Goal: Task Accomplishment & Management: Complete application form

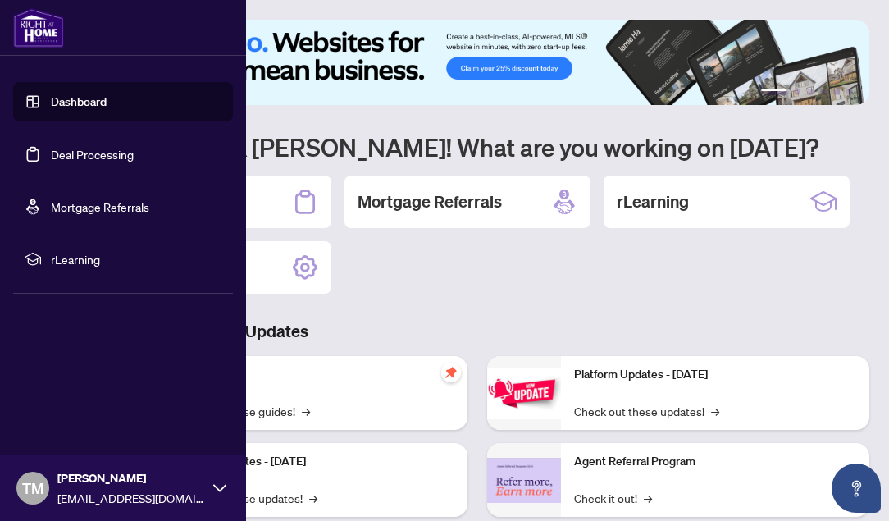
click at [61, 95] on link "Dashboard" at bounding box center [79, 101] width 56 height 15
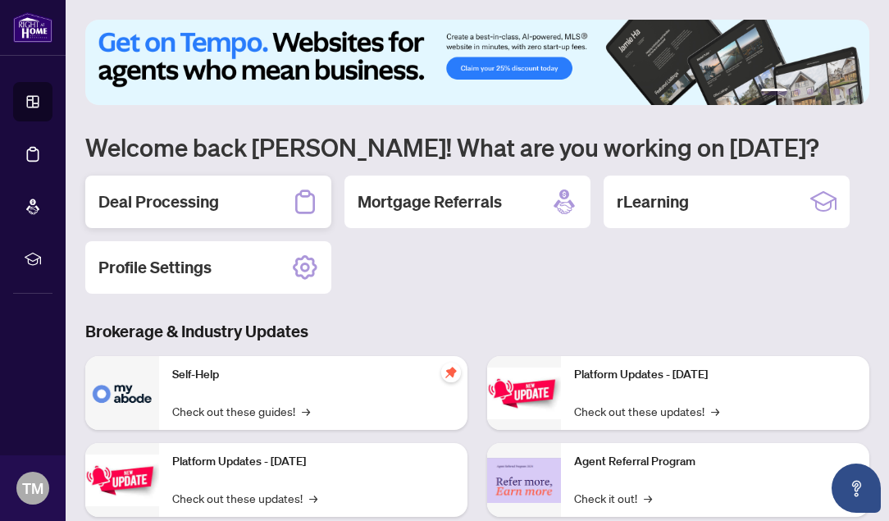
click at [158, 195] on h2 "Deal Processing" at bounding box center [158, 201] width 121 height 23
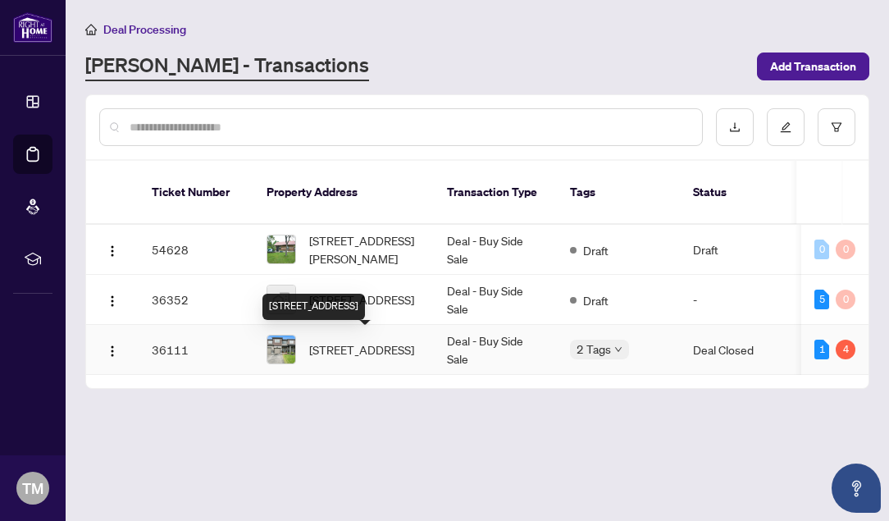
click at [377, 350] on span "[STREET_ADDRESS]" at bounding box center [361, 349] width 105 height 18
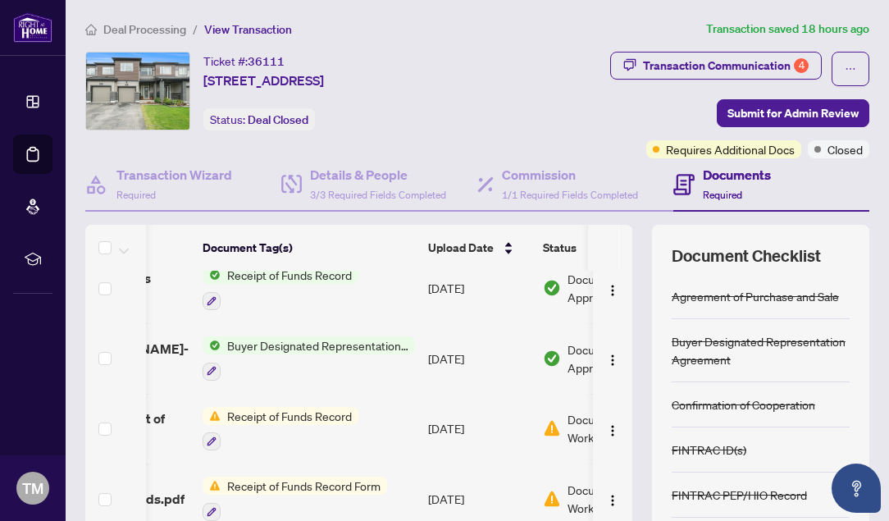
scroll to position [20, 200]
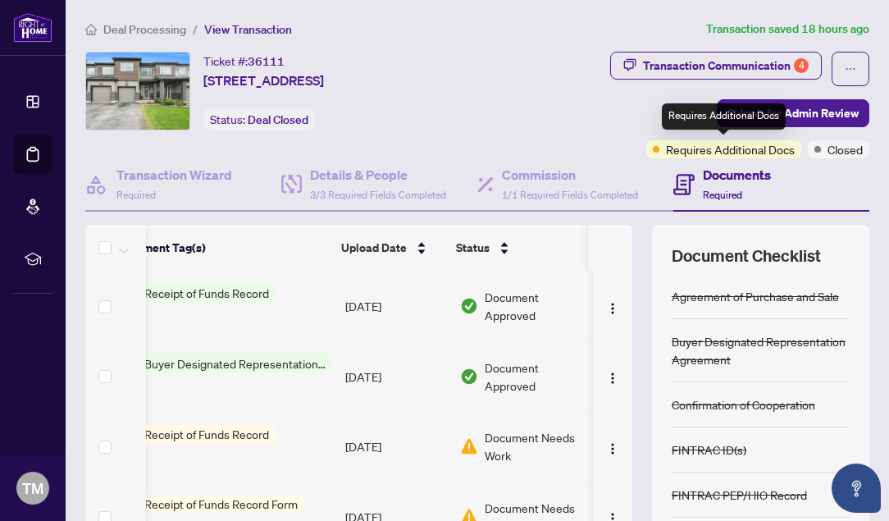
click at [709, 147] on span "Requires Additional Docs" at bounding box center [730, 149] width 129 height 18
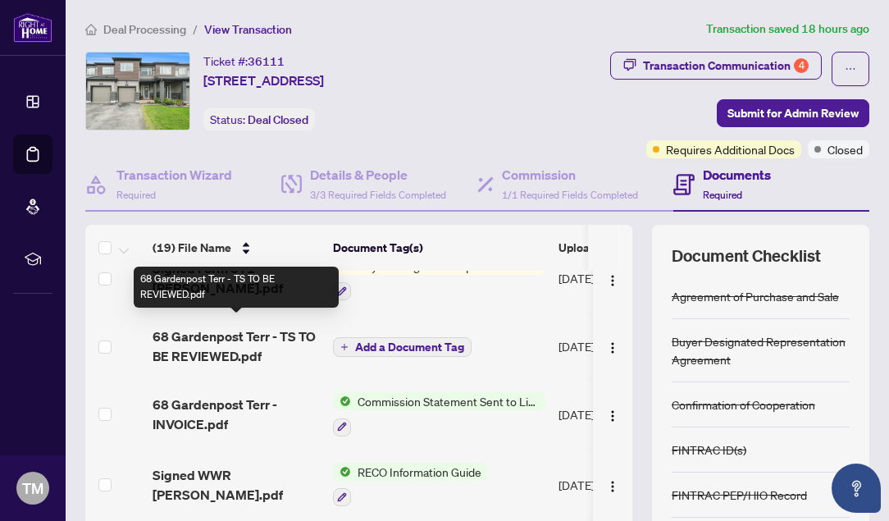
click at [220, 331] on span "68 Gardenpost Terr - TS TO BE REVIEWED.pdf" at bounding box center [236, 346] width 167 height 39
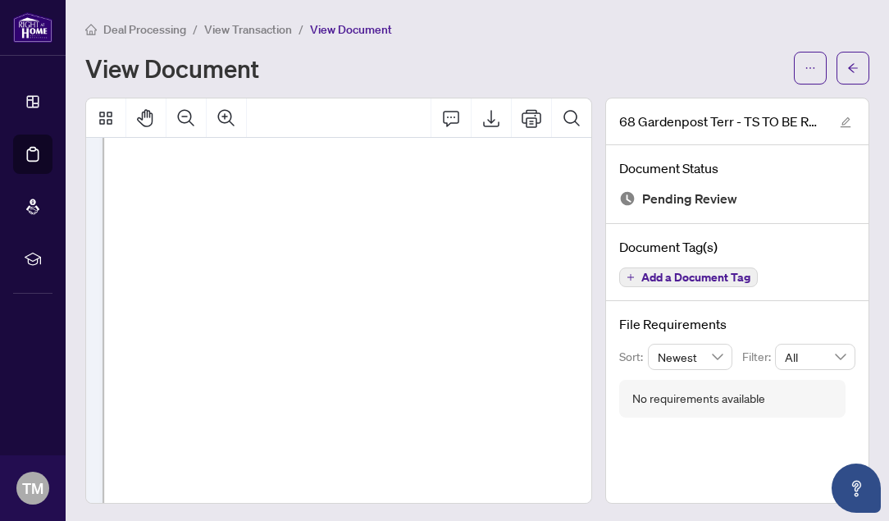
scroll to position [173, 0]
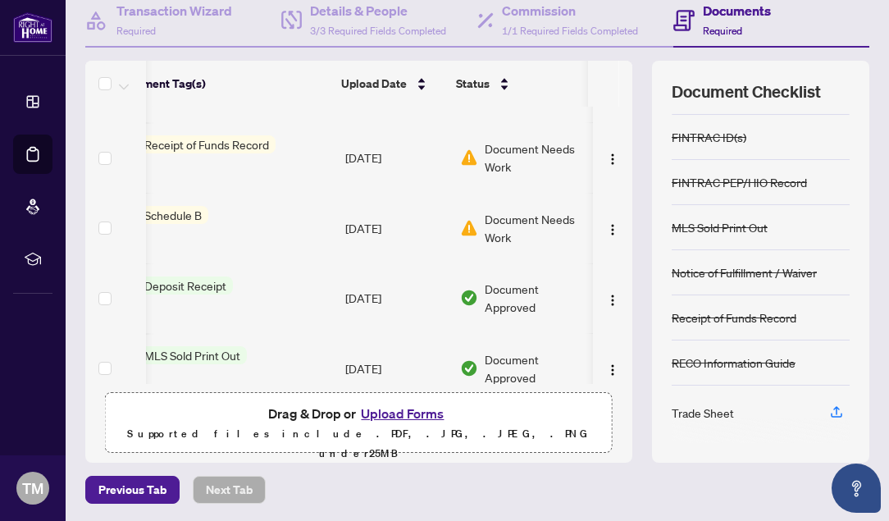
scroll to position [151, 0]
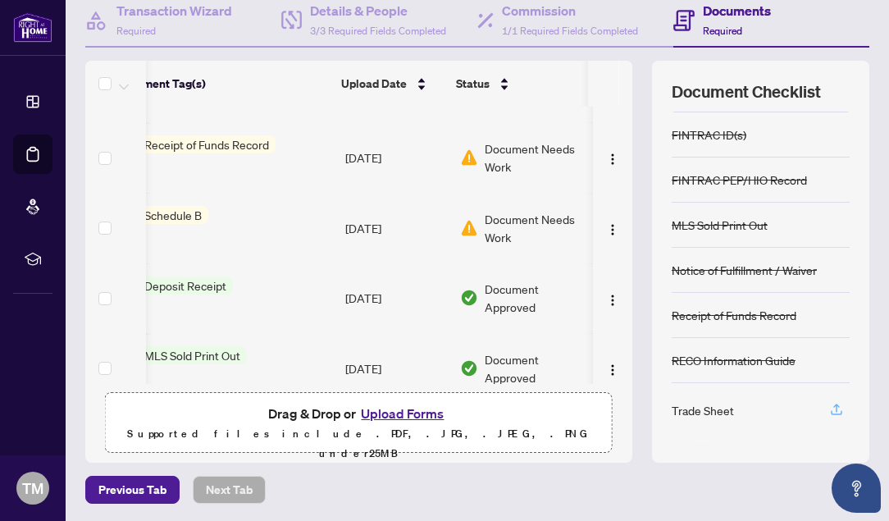
click at [839, 405] on icon "button" at bounding box center [836, 409] width 15 height 15
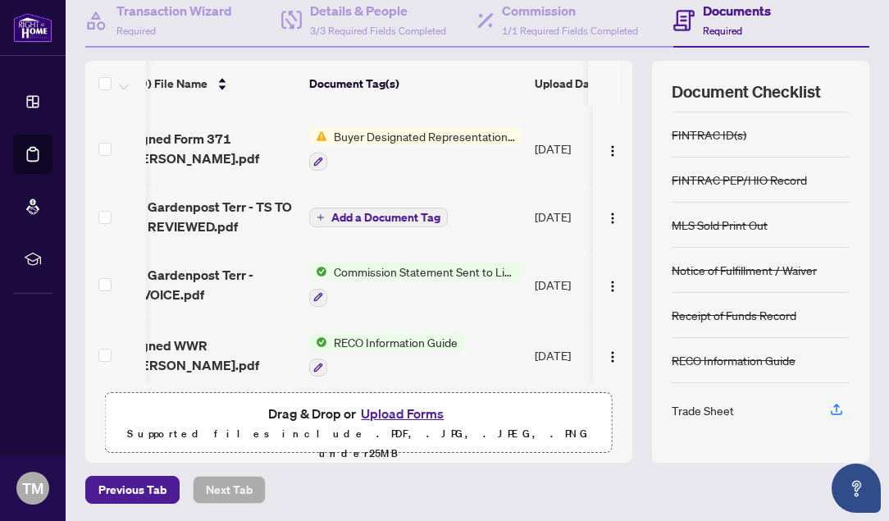
scroll to position [0, 0]
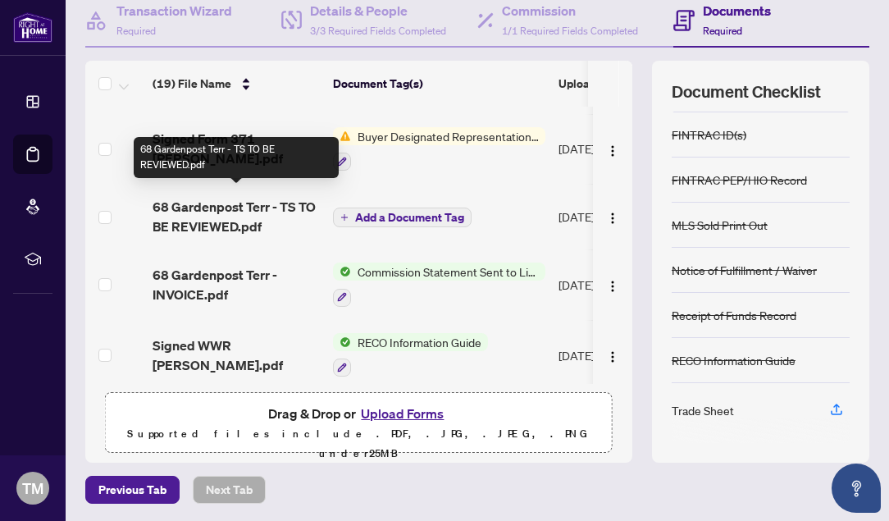
click at [181, 212] on span "68 Gardenpost Terr - TS TO BE REVIEWED.pdf" at bounding box center [236, 216] width 167 height 39
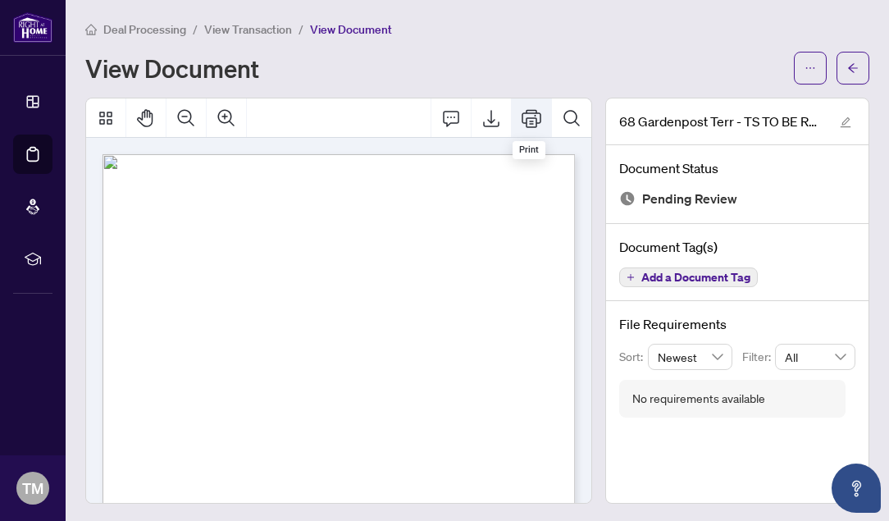
click at [528, 121] on icon "Print" at bounding box center [532, 118] width 20 height 20
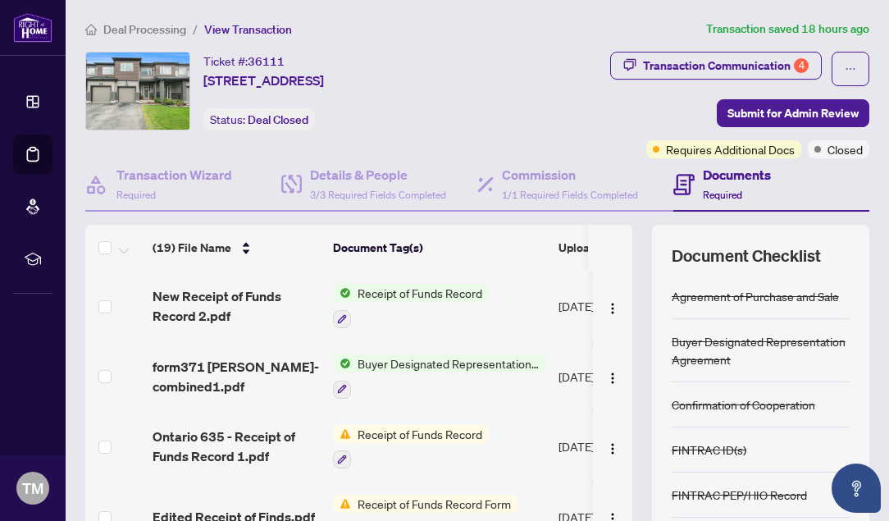
click at [685, 191] on icon at bounding box center [684, 184] width 21 height 21
click at [742, 175] on h4 "Documents" at bounding box center [737, 175] width 68 height 20
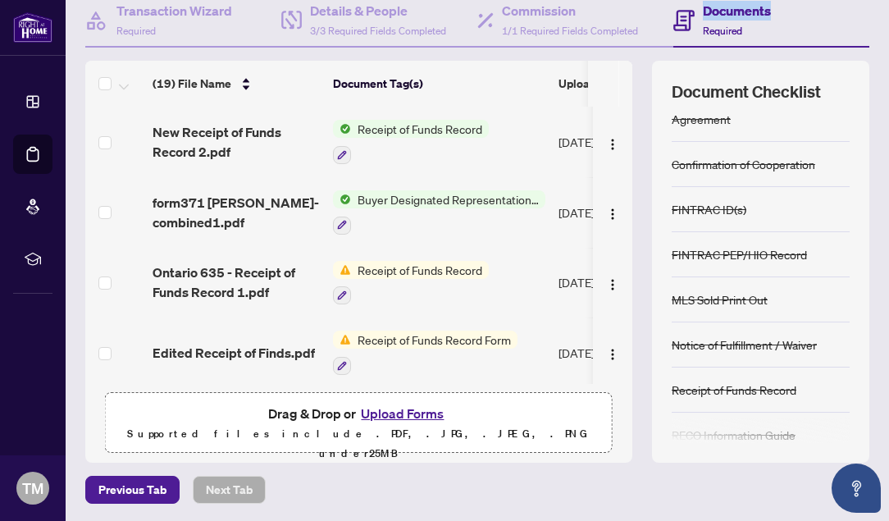
scroll to position [151, 0]
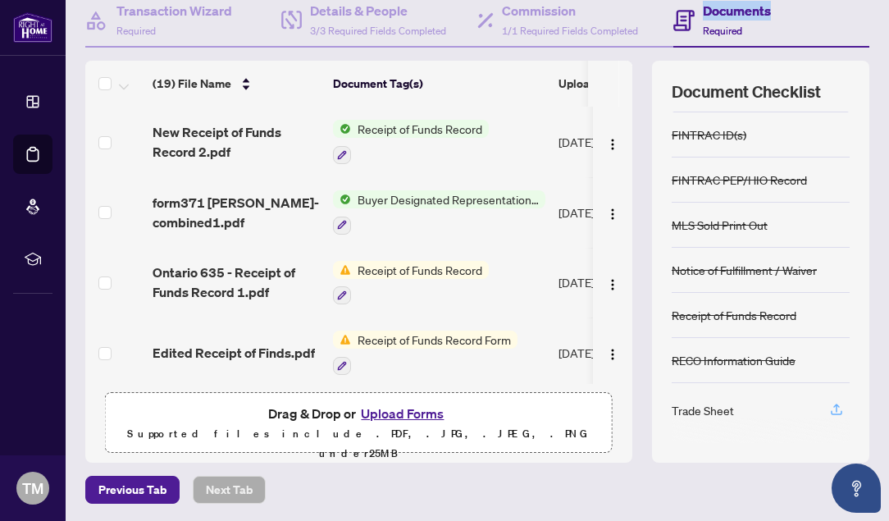
click at [835, 404] on icon "button" at bounding box center [836, 409] width 15 height 15
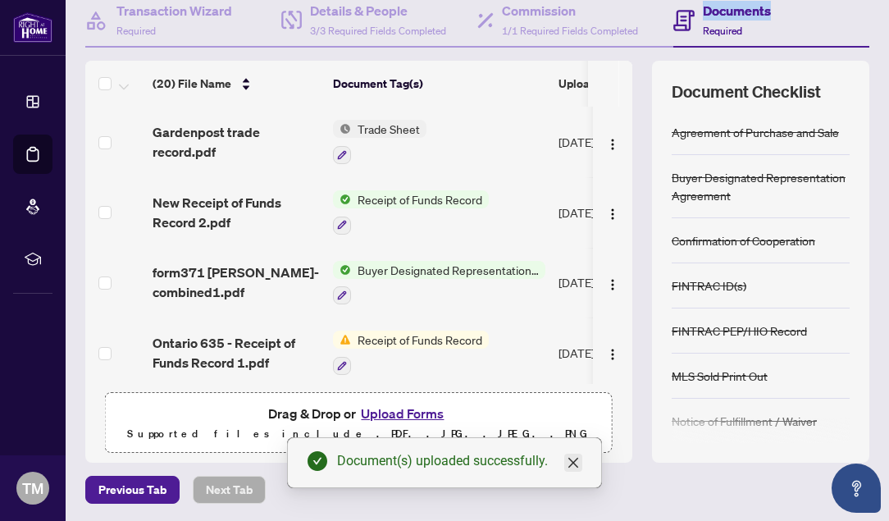
click at [571, 462] on icon "close" at bounding box center [573, 462] width 13 height 13
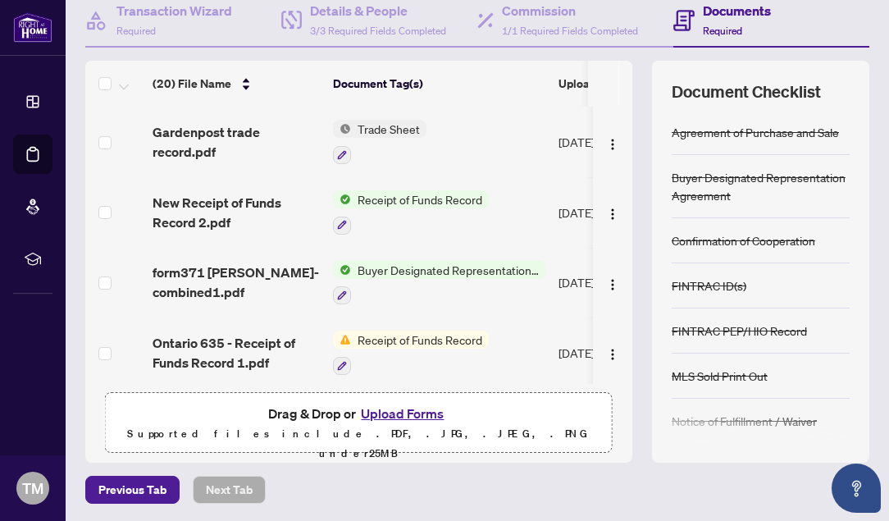
scroll to position [0, 0]
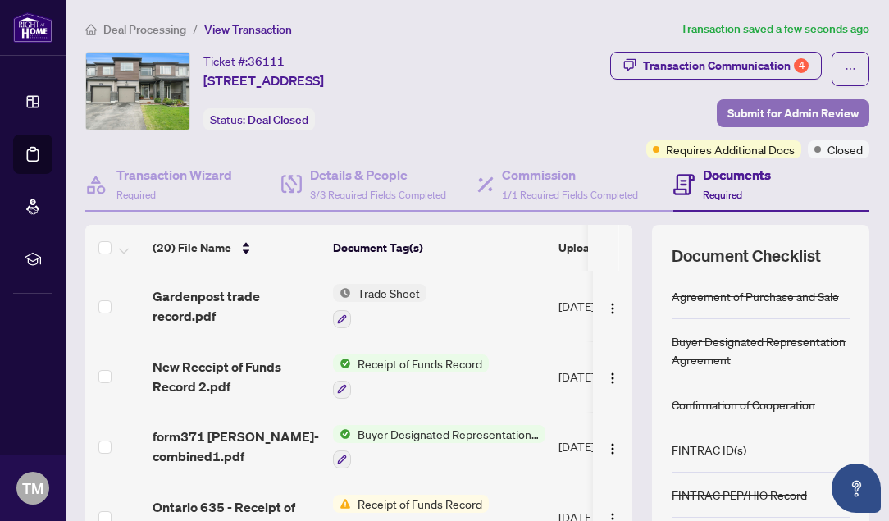
click at [755, 103] on span "Submit for Admin Review" at bounding box center [793, 113] width 131 height 26
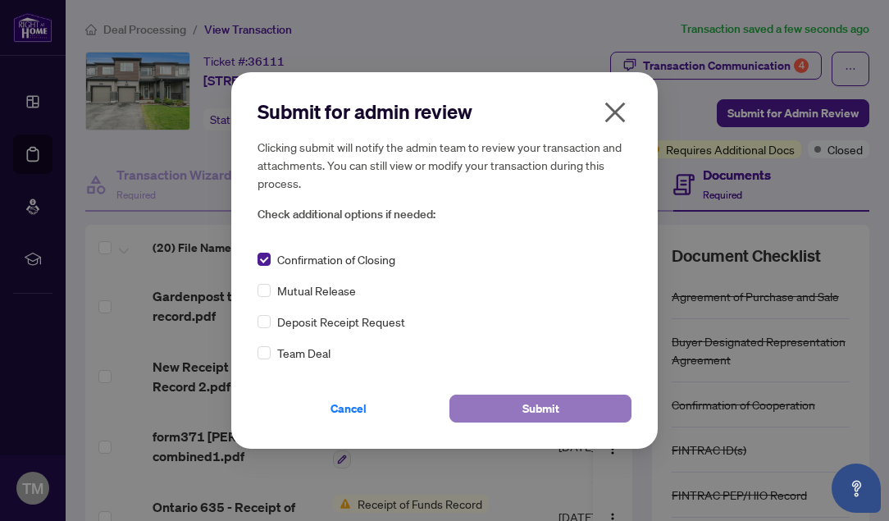
click at [568, 407] on button "Submit" at bounding box center [541, 409] width 182 height 28
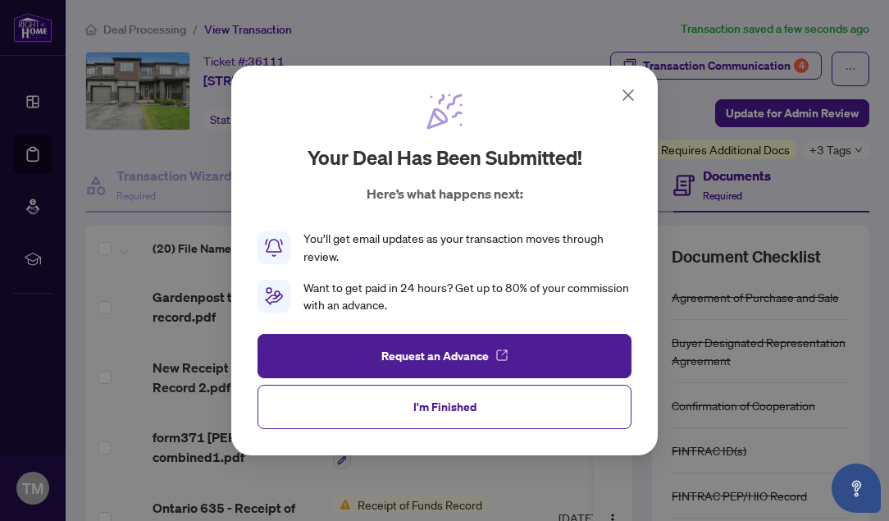
click at [636, 94] on icon at bounding box center [629, 95] width 20 height 20
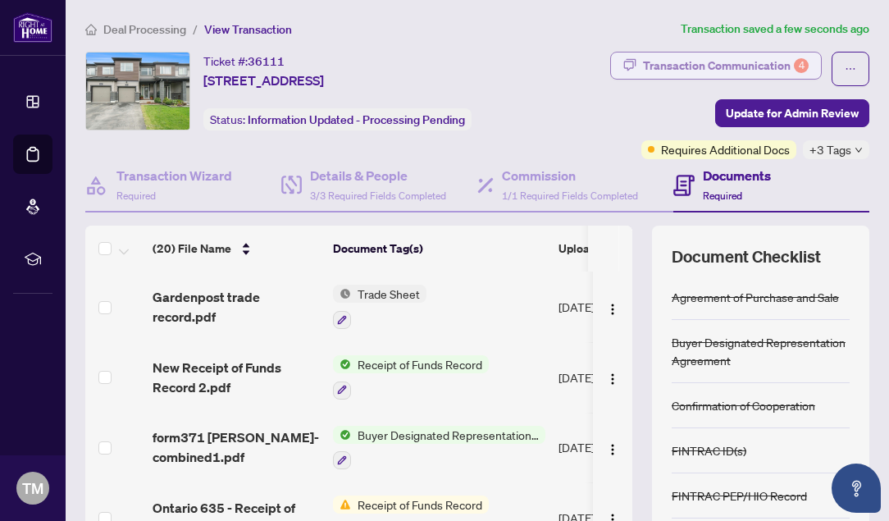
click at [762, 63] on div "Transaction Communication 4" at bounding box center [726, 66] width 166 height 26
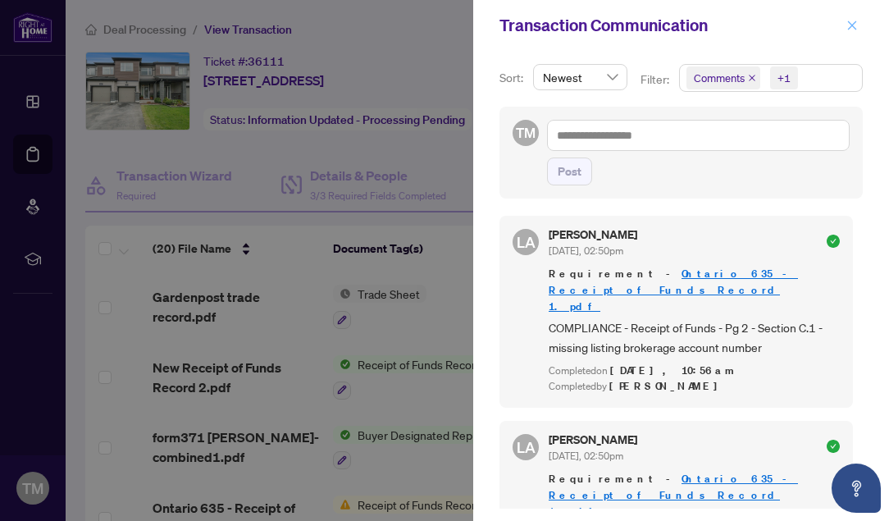
click at [856, 26] on icon "close" at bounding box center [852, 25] width 11 height 11
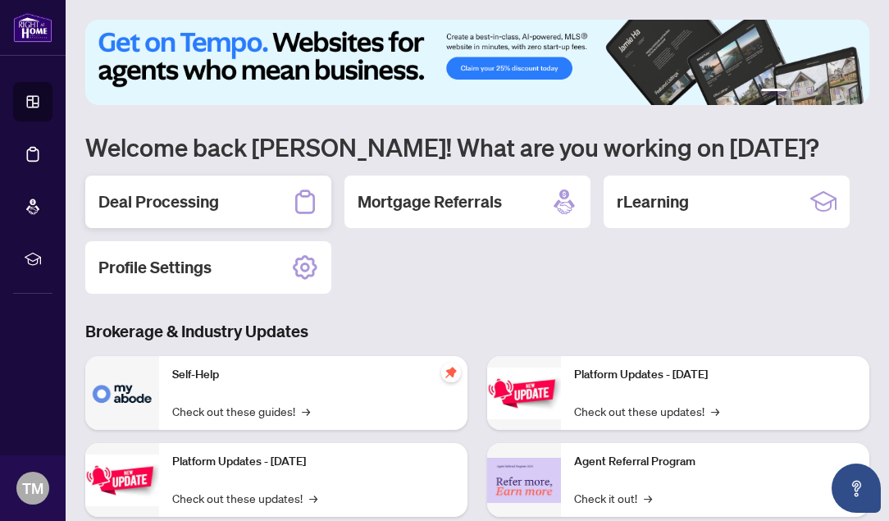
click at [221, 217] on div "Deal Processing" at bounding box center [208, 202] width 246 height 53
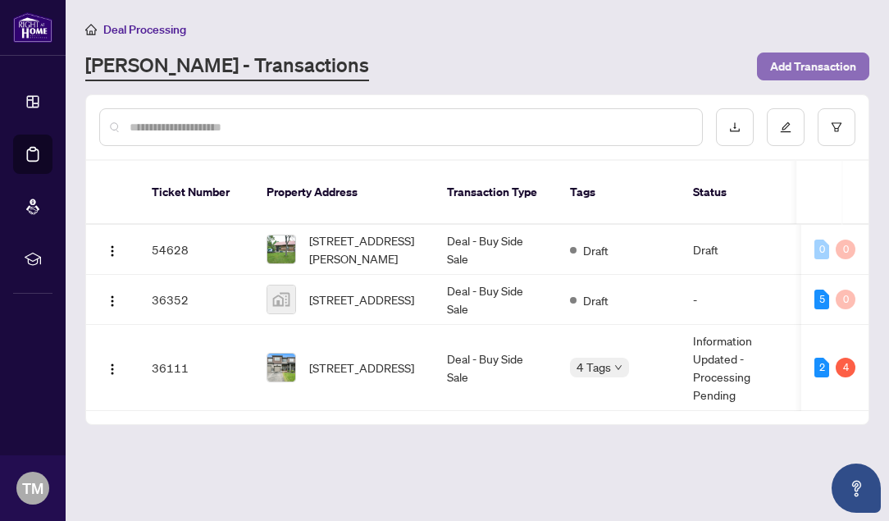
click at [790, 72] on span "Add Transaction" at bounding box center [813, 66] width 86 height 26
